Goal: Book appointment/travel/reservation

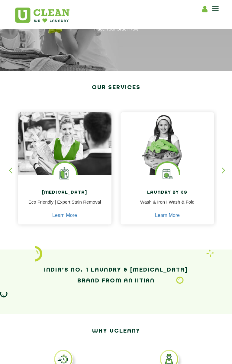
scroll to position [60, 0]
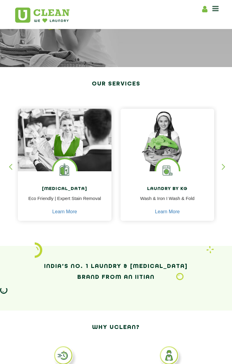
click at [111, 177] on div "[MEDICAL_DATA] Eco Friendly | Expert Stain Removal Learn More [MEDICAL_DATA] Ec…" at bounding box center [65, 167] width 100 height 123
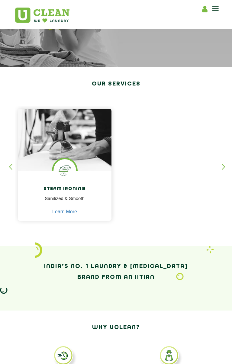
click at [9, 167] on div "button" at bounding box center [13, 172] width 9 height 17
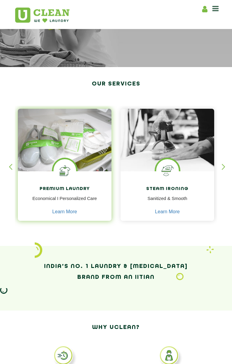
click at [73, 156] on img at bounding box center [65, 140] width 94 height 63
click at [58, 174] on img at bounding box center [64, 170] width 23 height 23
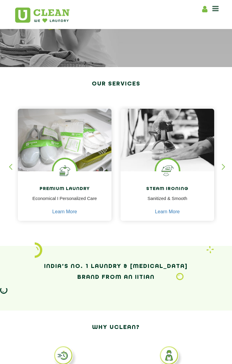
click at [9, 164] on div "button" at bounding box center [13, 172] width 9 height 17
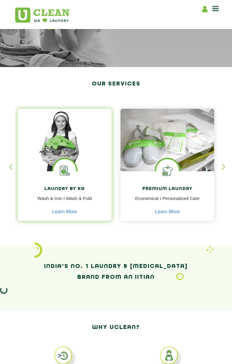
click at [103, 162] on img at bounding box center [65, 140] width 94 height 63
click at [59, 210] on link "Learn More" at bounding box center [64, 211] width 25 height 5
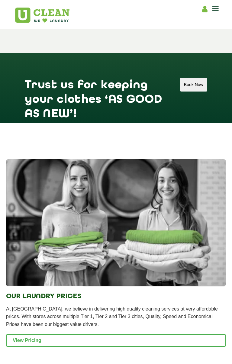
scroll to position [1118, 0]
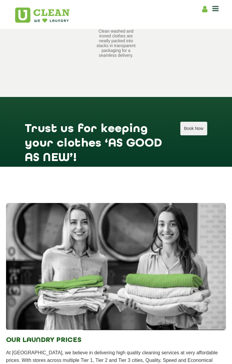
click at [189, 122] on button "Book Now" at bounding box center [193, 129] width 27 height 14
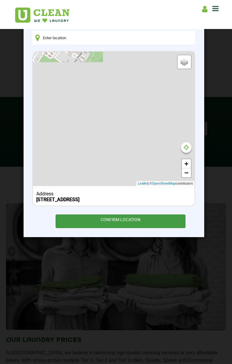
click at [137, 224] on div "CONFIRM LOCATION" at bounding box center [121, 222] width 130 height 14
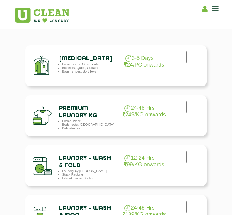
scroll to position [140, 0]
